Goal: Use online tool/utility: Utilize a website feature to perform a specific function

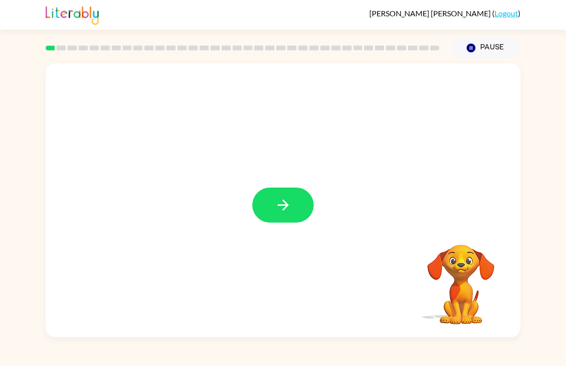
click at [289, 198] on icon "button" at bounding box center [283, 205] width 17 height 17
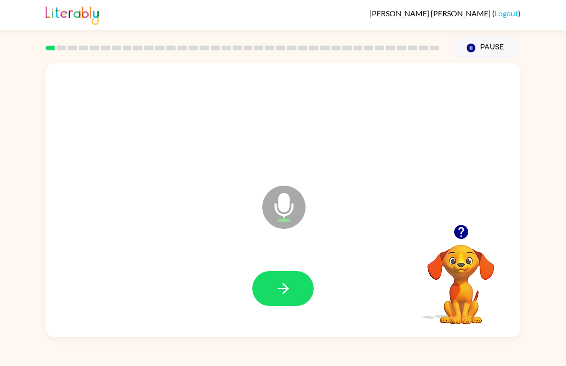
click at [299, 288] on button "button" at bounding box center [282, 288] width 61 height 35
click at [286, 285] on icon "button" at bounding box center [283, 288] width 17 height 17
click at [283, 284] on icon "button" at bounding box center [282, 288] width 11 height 11
click at [285, 282] on icon "button" at bounding box center [283, 288] width 17 height 17
click at [280, 292] on icon "button" at bounding box center [283, 288] width 17 height 17
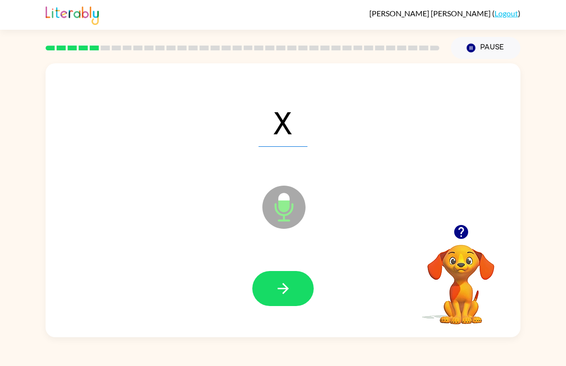
click at [289, 292] on icon "button" at bounding box center [283, 288] width 17 height 17
click at [278, 290] on icon "button" at bounding box center [283, 288] width 17 height 17
click at [285, 301] on button "button" at bounding box center [282, 288] width 61 height 35
click at [286, 289] on icon "button" at bounding box center [282, 288] width 11 height 11
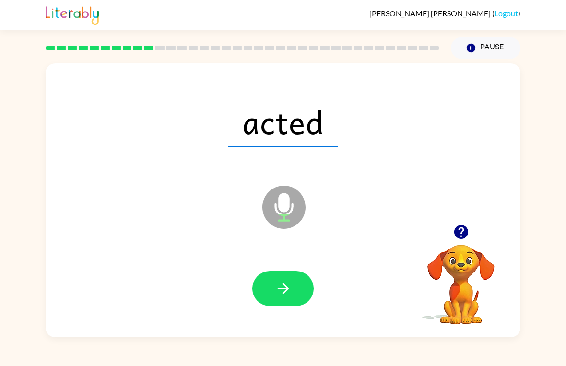
click at [277, 301] on button "button" at bounding box center [282, 288] width 61 height 35
click at [280, 290] on icon "button" at bounding box center [283, 288] width 17 height 17
click at [281, 284] on icon "button" at bounding box center [283, 288] width 17 height 17
click at [289, 300] on button "button" at bounding box center [282, 288] width 61 height 35
click at [294, 282] on button "button" at bounding box center [282, 288] width 61 height 35
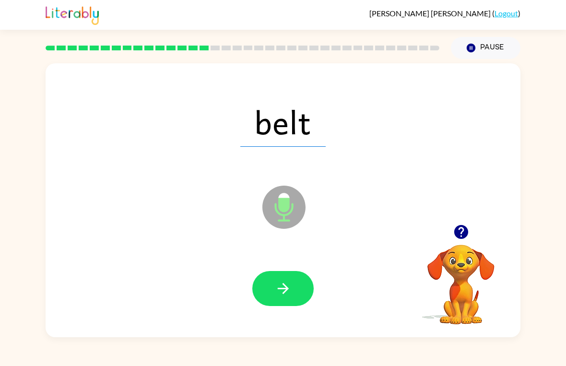
click at [285, 288] on icon "button" at bounding box center [282, 288] width 11 height 11
click at [288, 294] on icon "button" at bounding box center [283, 288] width 17 height 17
click at [281, 288] on icon "button" at bounding box center [282, 288] width 11 height 11
click at [272, 290] on button "button" at bounding box center [282, 288] width 61 height 35
click at [290, 296] on icon "button" at bounding box center [283, 288] width 17 height 17
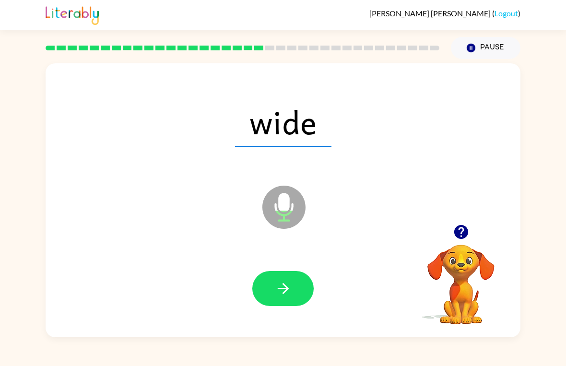
click at [274, 294] on button "button" at bounding box center [282, 288] width 61 height 35
click at [270, 290] on button "button" at bounding box center [282, 288] width 61 height 35
click at [281, 289] on icon "button" at bounding box center [282, 288] width 11 height 11
click at [292, 286] on button "button" at bounding box center [282, 288] width 61 height 35
click at [293, 288] on button "button" at bounding box center [282, 288] width 61 height 35
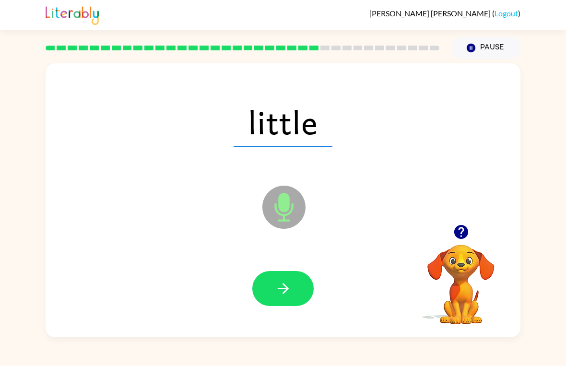
click at [296, 303] on button "button" at bounding box center [282, 288] width 61 height 35
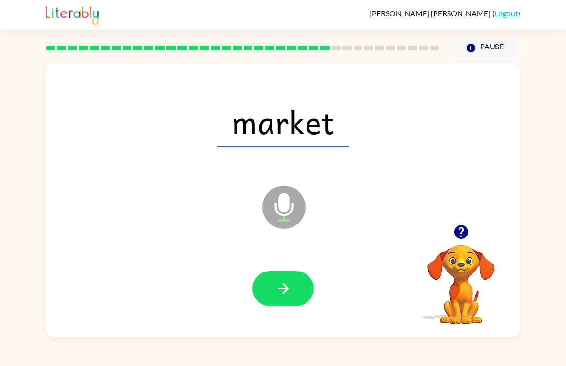
click at [283, 285] on icon "button" at bounding box center [283, 288] width 17 height 17
click at [282, 306] on button "button" at bounding box center [282, 288] width 61 height 35
click at [282, 280] on icon "button" at bounding box center [283, 288] width 17 height 17
click at [293, 289] on button "button" at bounding box center [282, 288] width 61 height 35
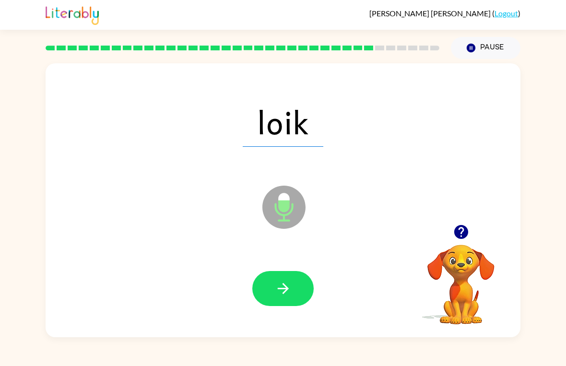
click at [286, 300] on button "button" at bounding box center [282, 288] width 61 height 35
click at [286, 298] on button "button" at bounding box center [282, 288] width 61 height 35
click at [290, 287] on icon "button" at bounding box center [283, 288] width 17 height 17
click at [280, 292] on icon "button" at bounding box center [283, 288] width 17 height 17
click at [284, 290] on icon "button" at bounding box center [283, 288] width 17 height 17
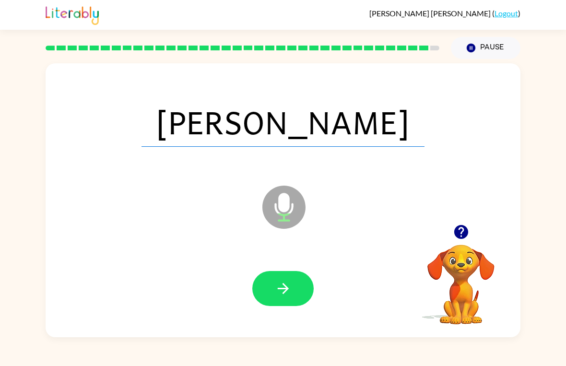
click at [275, 294] on icon "button" at bounding box center [283, 288] width 17 height 17
